Goal: Information Seeking & Learning: Learn about a topic

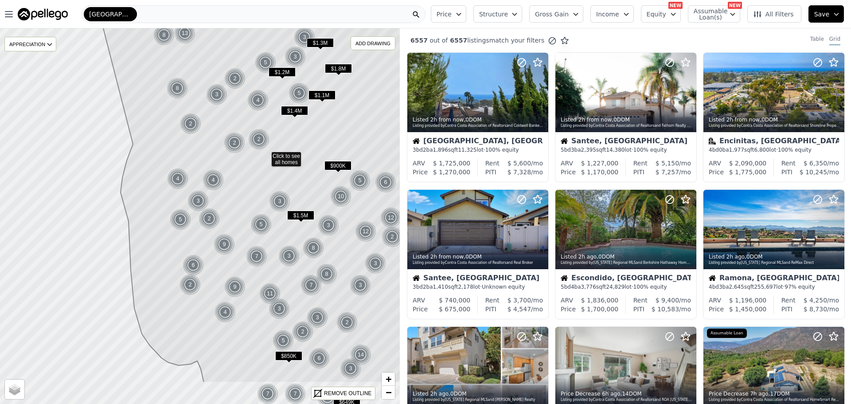
drag, startPoint x: 223, startPoint y: 228, endPoint x: 288, endPoint y: 168, distance: 88.5
click at [288, 168] on icon at bounding box center [282, 156] width 448 height 452
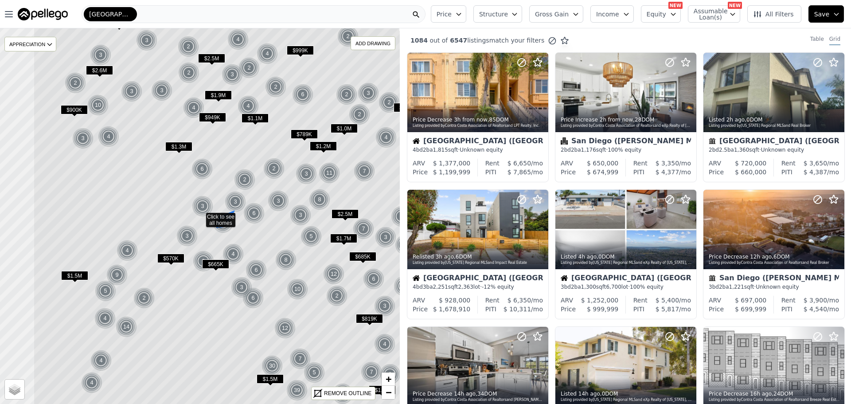
drag, startPoint x: 214, startPoint y: 257, endPoint x: 232, endPoint y: 227, distance: 34.6
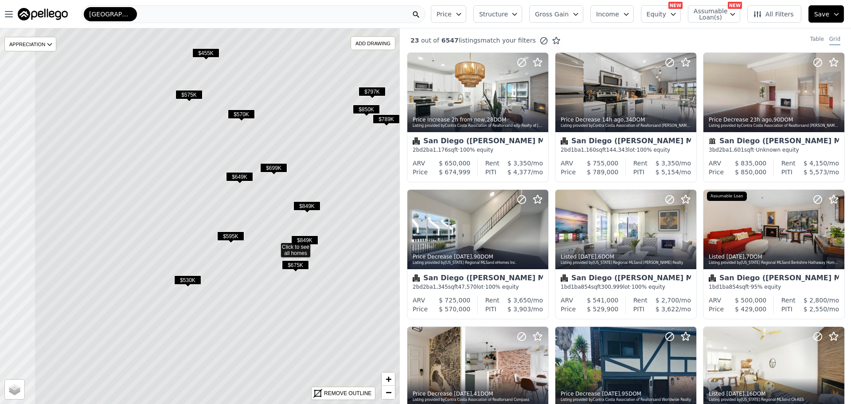
drag, startPoint x: 168, startPoint y: 235, endPoint x: 241, endPoint y: 266, distance: 79.8
click at [241, 266] on icon at bounding box center [274, 245] width 481 height 452
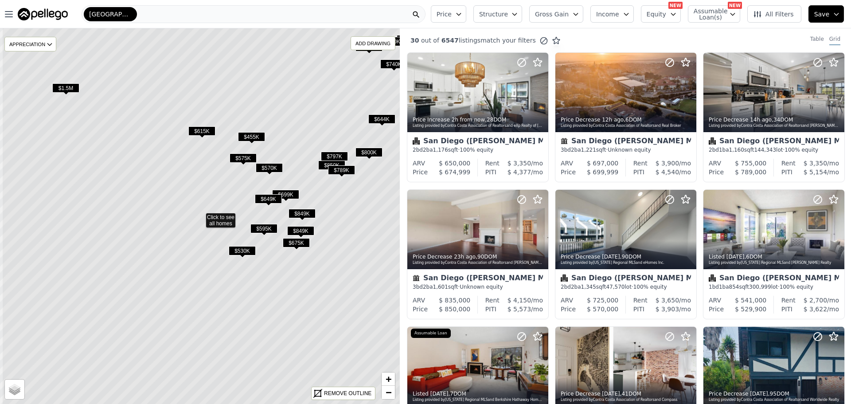
drag, startPoint x: 178, startPoint y: 193, endPoint x: 221, endPoint y: 205, distance: 44.7
click at [200, 136] on span "$615K" at bounding box center [202, 130] width 27 height 9
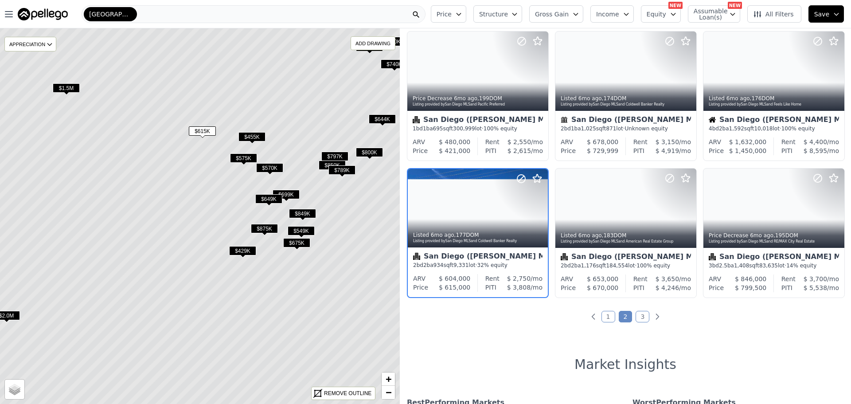
scroll to position [298, 0]
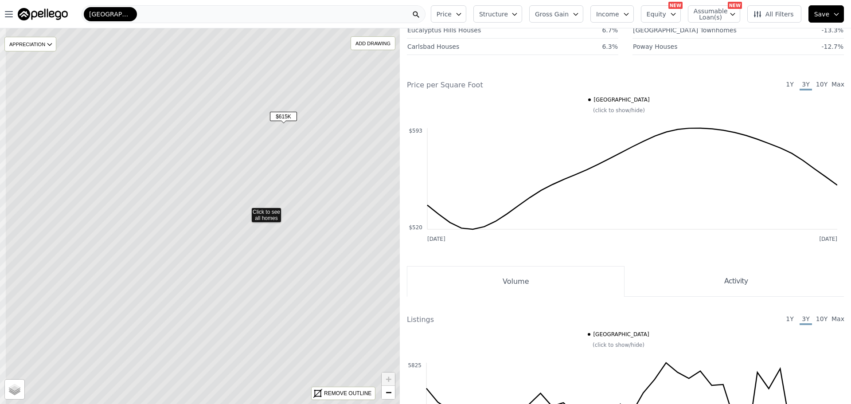
drag, startPoint x: 198, startPoint y: 153, endPoint x: 243, endPoint y: 148, distance: 46.0
click at [243, 148] on icon at bounding box center [245, 210] width 481 height 452
click at [273, 120] on span "$615K" at bounding box center [283, 116] width 27 height 9
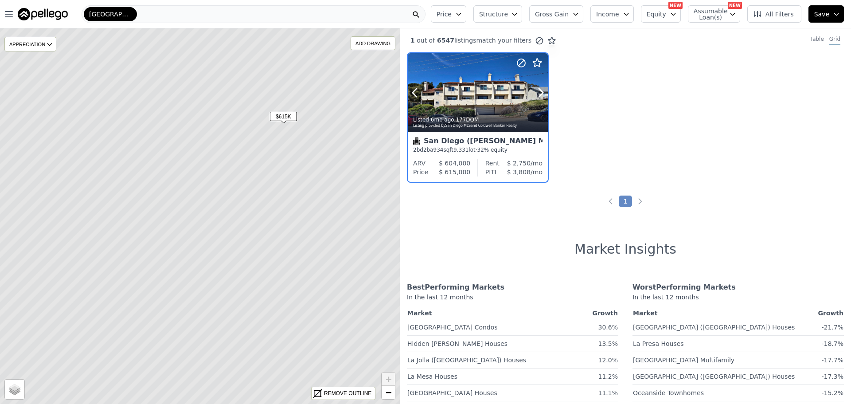
click at [476, 99] on div at bounding box center [478, 92] width 140 height 79
click at [507, 16] on span "Structure" at bounding box center [493, 14] width 28 height 9
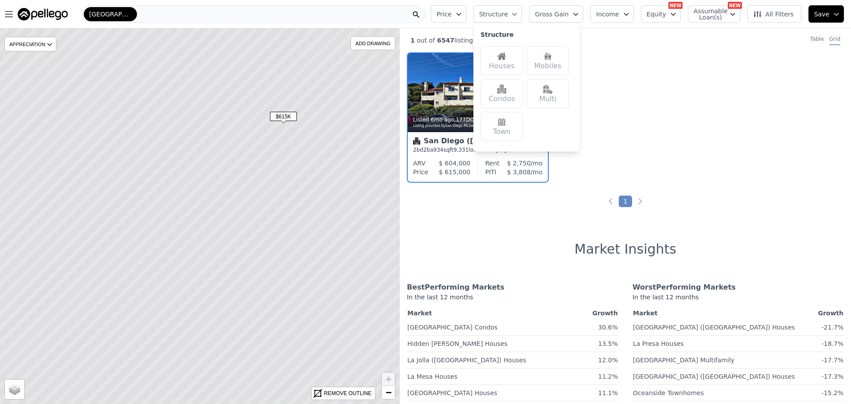
click at [523, 63] on div "Houses" at bounding box center [501, 60] width 43 height 29
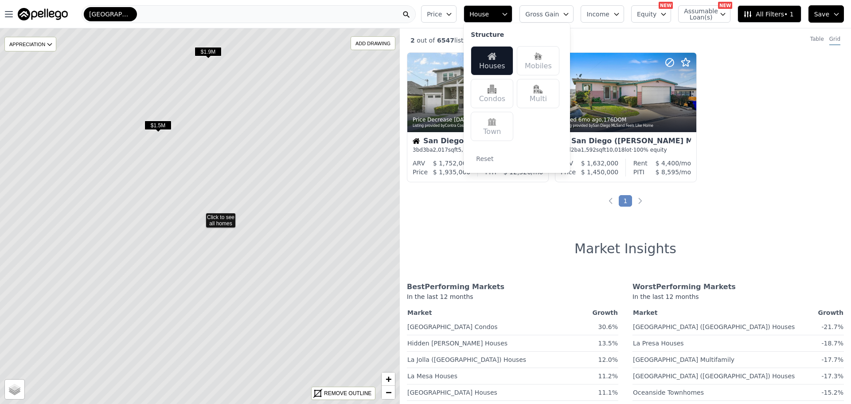
click at [165, 123] on span "$1.5M" at bounding box center [157, 125] width 27 height 9
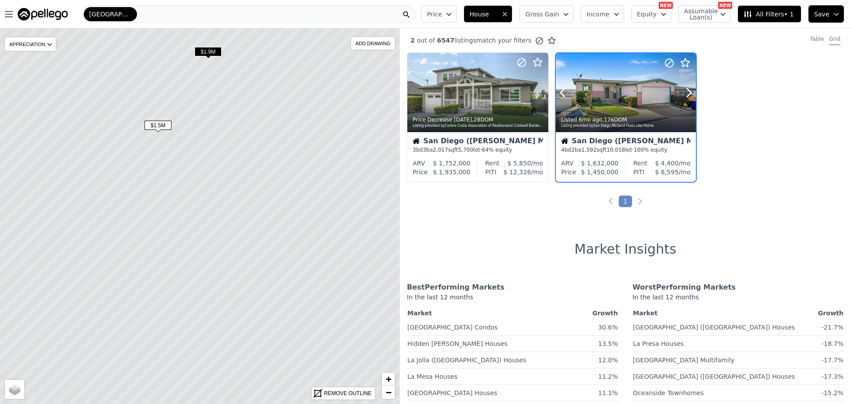
click at [619, 104] on div at bounding box center [626, 112] width 140 height 16
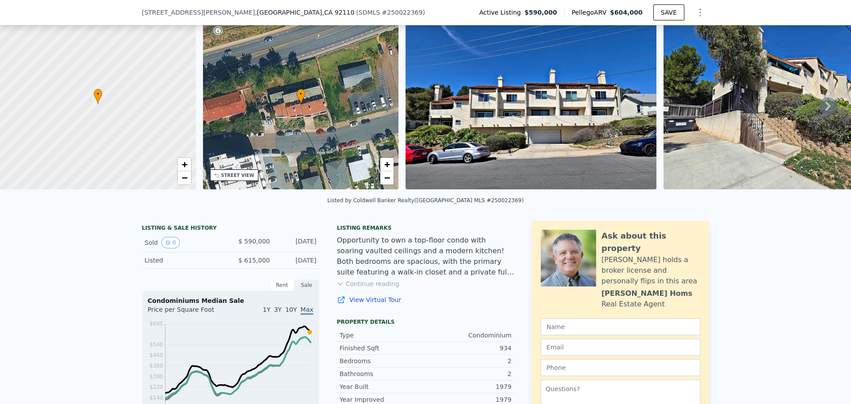
scroll to position [41, 0]
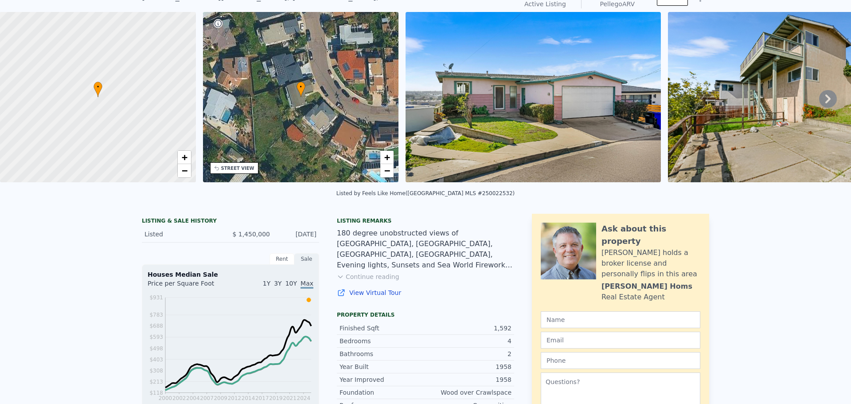
scroll to position [3, 0]
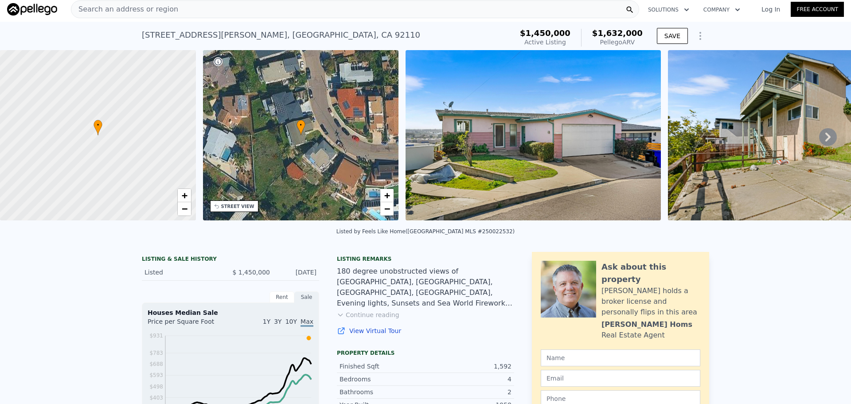
click at [509, 144] on img at bounding box center [532, 135] width 255 height 170
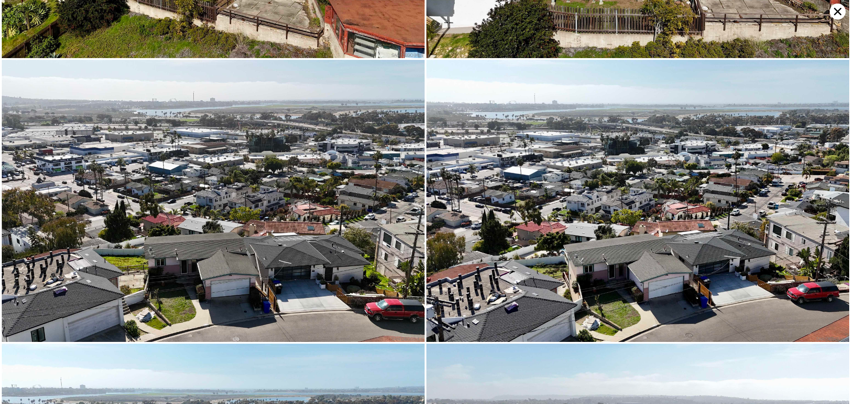
scroll to position [5066, 0]
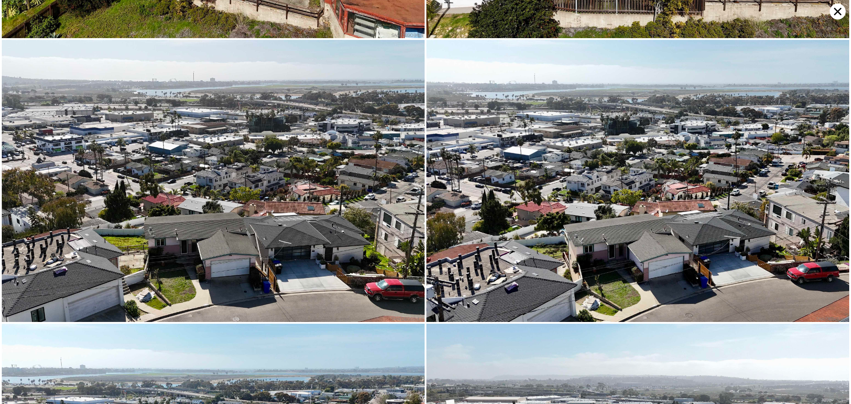
click at [828, 40] on img at bounding box center [637, 181] width 423 height 282
click at [834, 11] on icon at bounding box center [838, 12] width 16 height 16
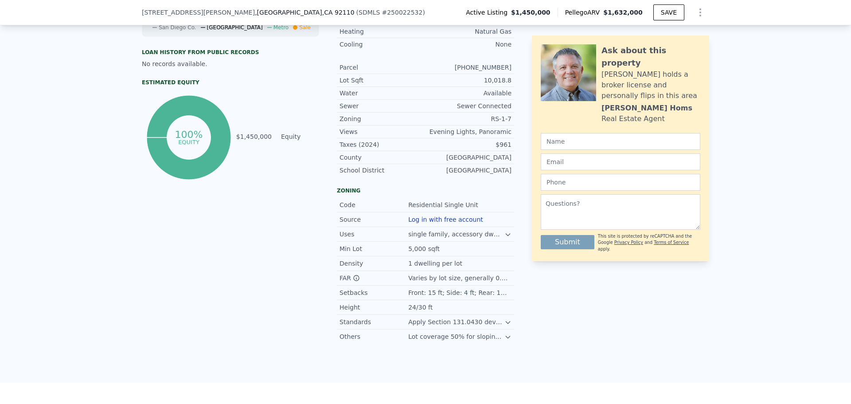
scroll to position [440, 0]
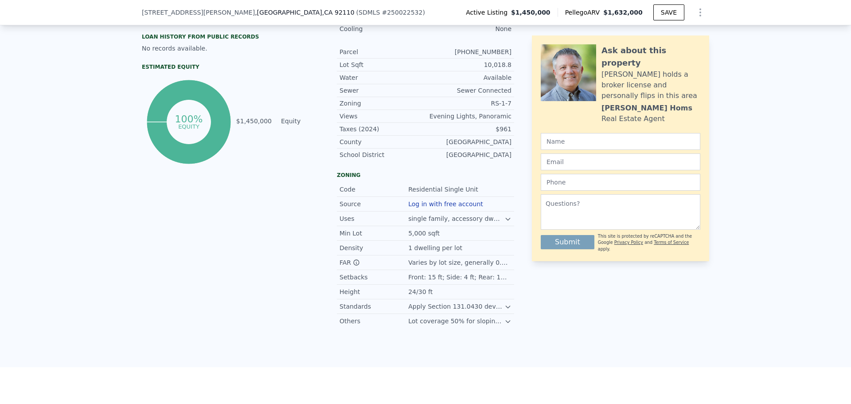
click at [506, 222] on icon at bounding box center [507, 218] width 7 height 7
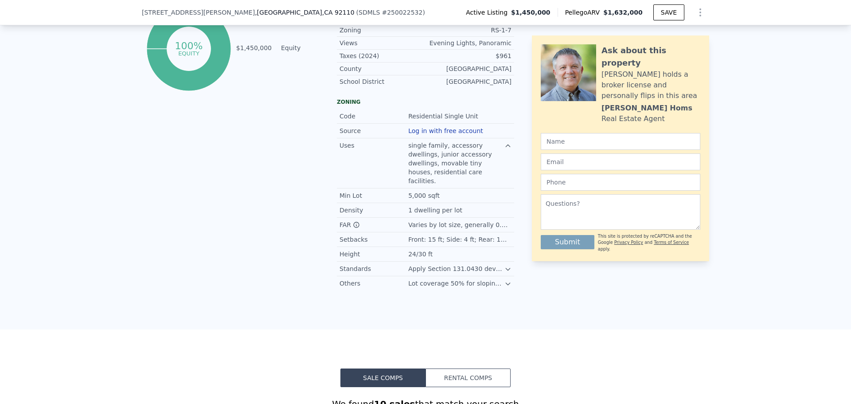
scroll to position [529, 0]
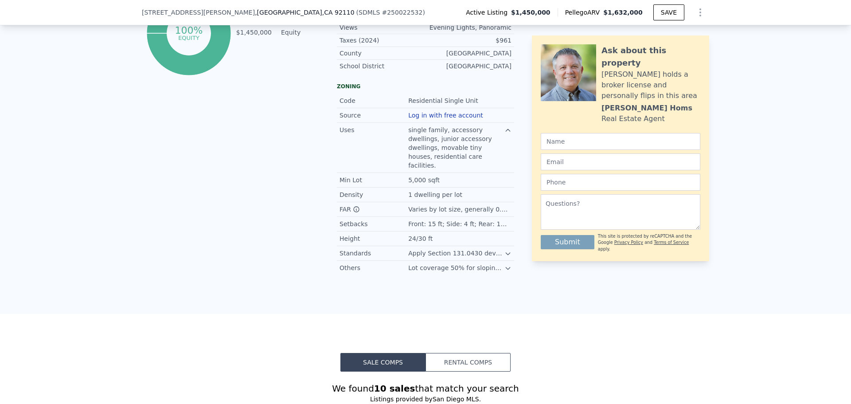
click at [505, 250] on icon at bounding box center [507, 253] width 7 height 7
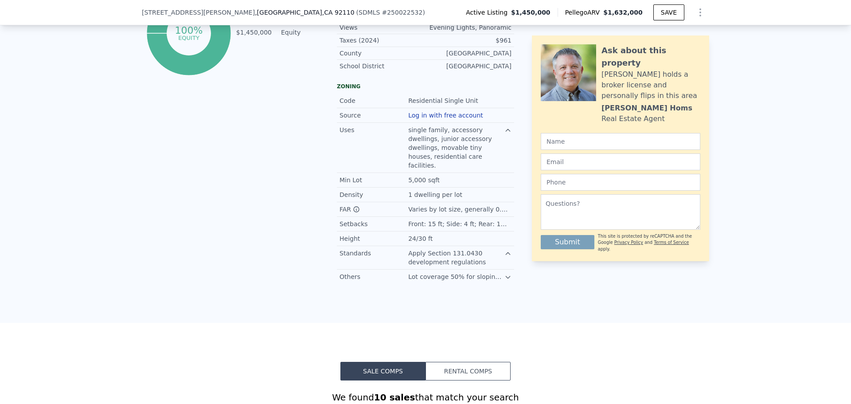
click at [507, 277] on icon at bounding box center [507, 276] width 7 height 7
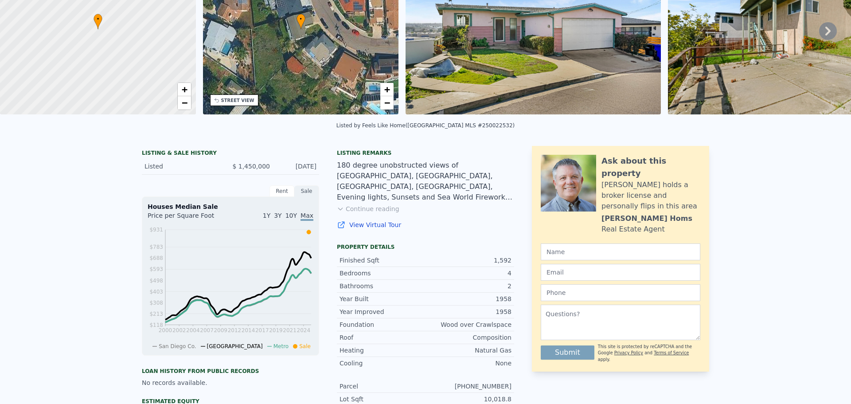
scroll to position [0, 0]
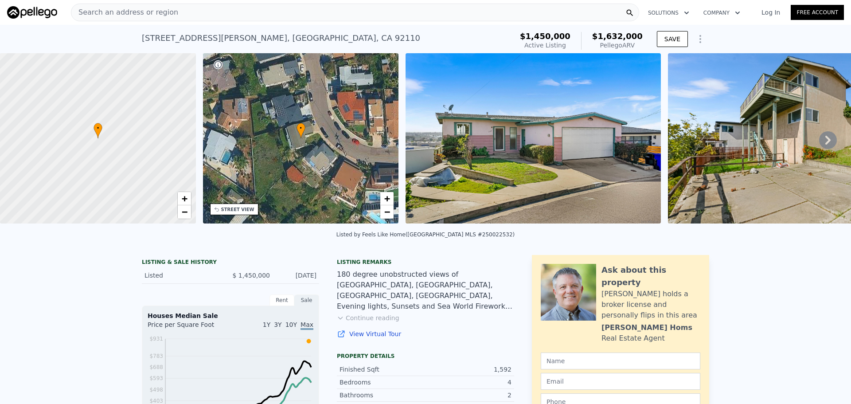
click at [695, 43] on icon "Show Options" at bounding box center [700, 39] width 11 height 11
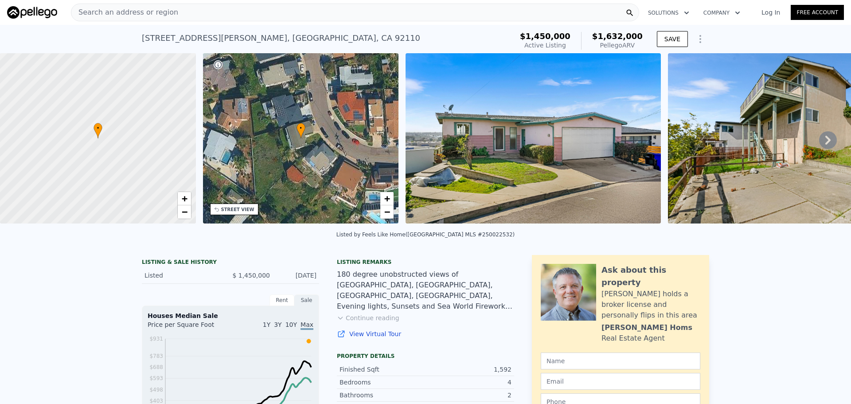
click at [695, 43] on icon "Show Options" at bounding box center [700, 39] width 11 height 11
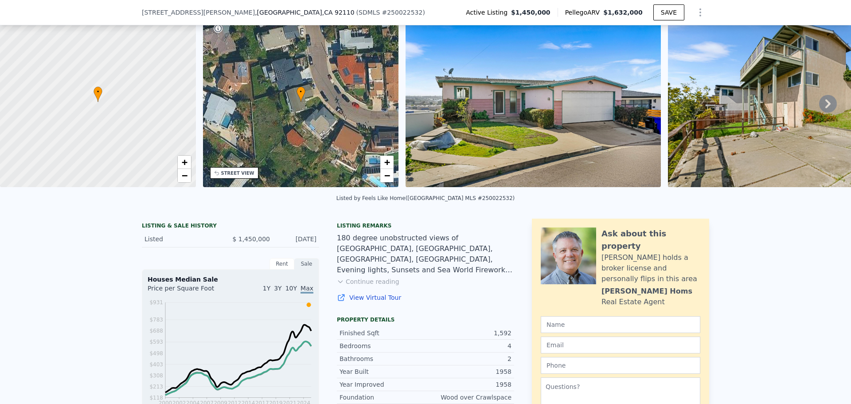
scroll to position [86, 0]
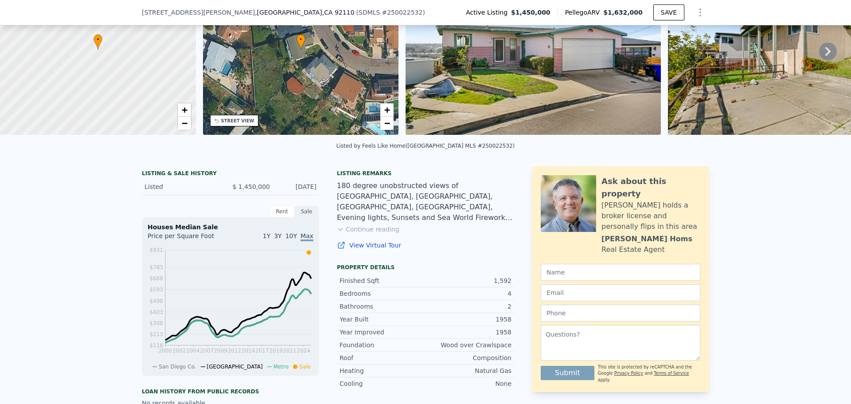
click at [369, 234] on button "Continue reading" at bounding box center [368, 229] width 62 height 9
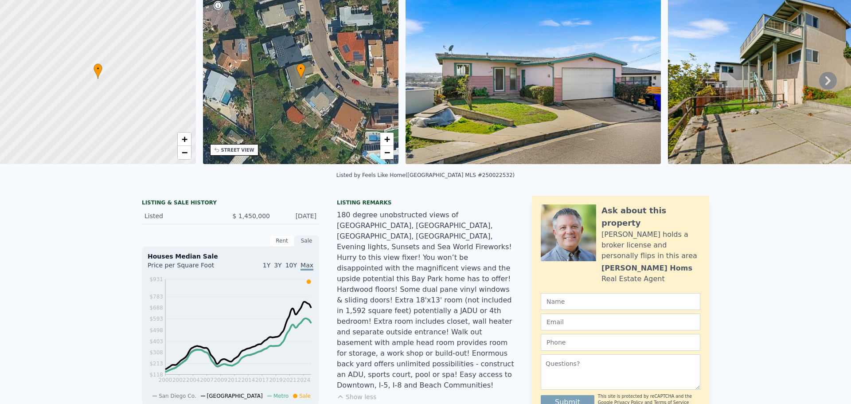
scroll to position [3, 0]
